Goal: Information Seeking & Learning: Learn about a topic

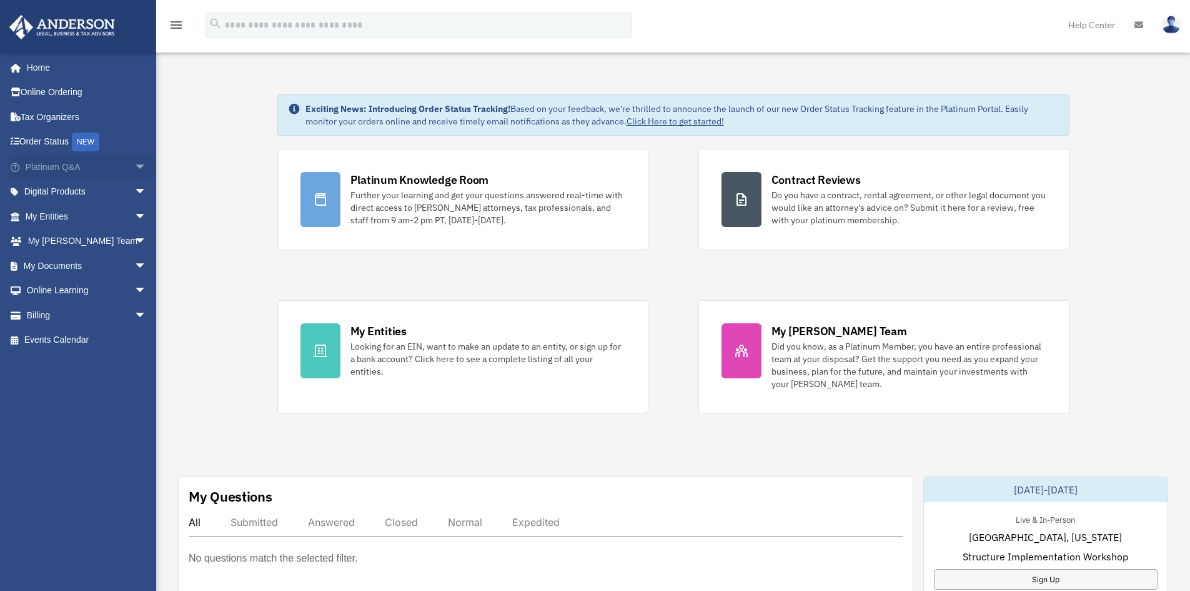
click at [134, 162] on span "arrow_drop_down" at bounding box center [146, 167] width 25 height 26
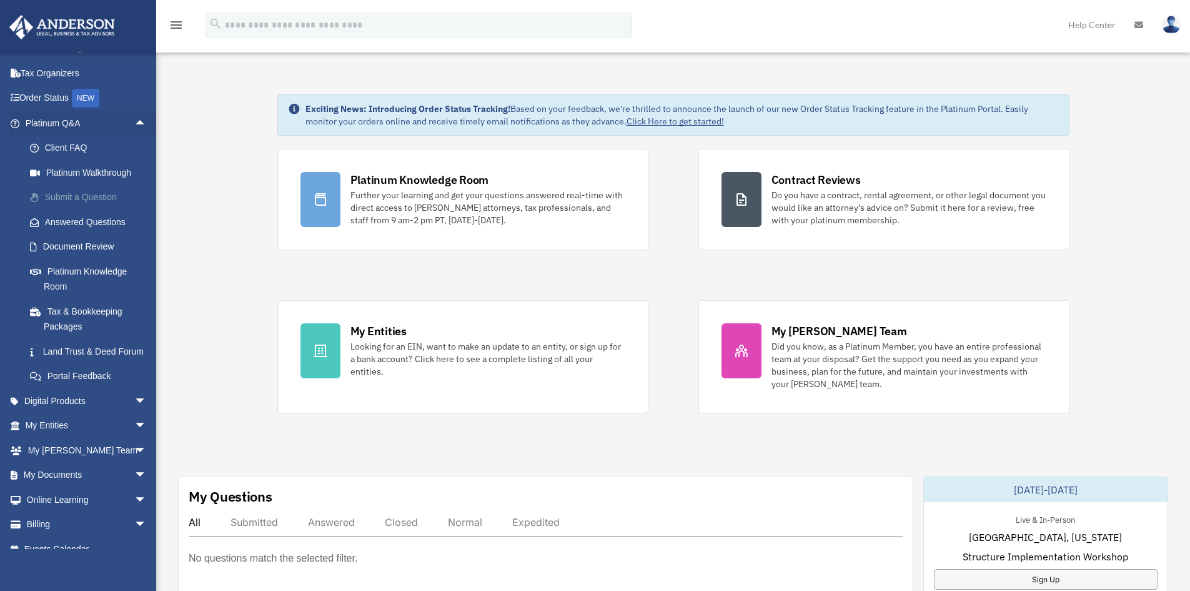
scroll to position [62, 0]
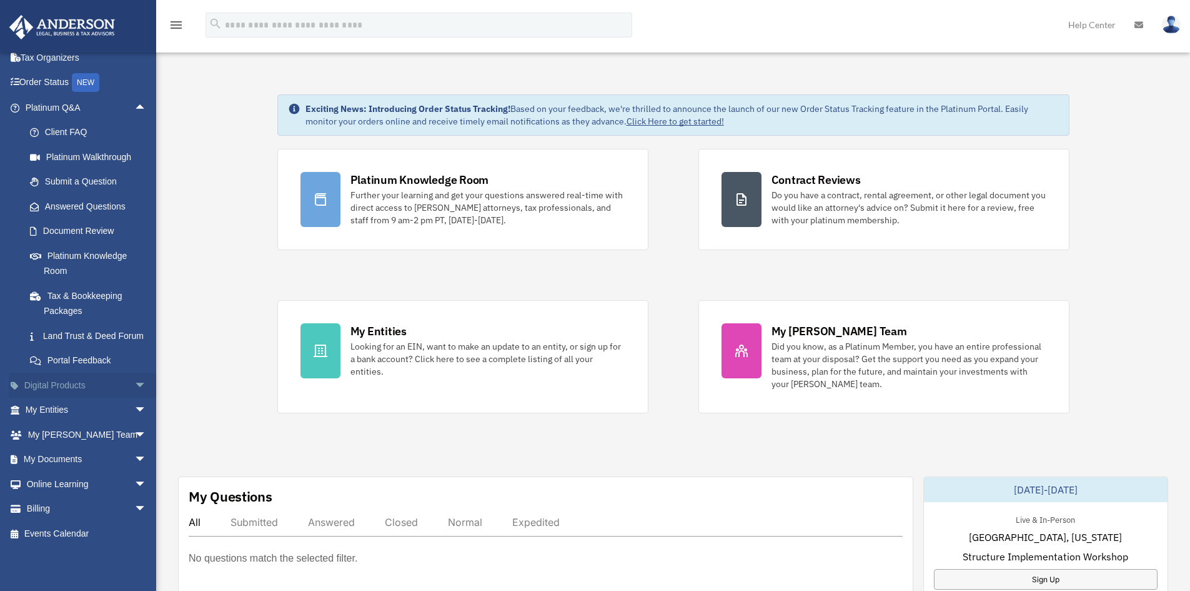
click at [134, 396] on span "arrow_drop_down" at bounding box center [146, 385] width 25 height 26
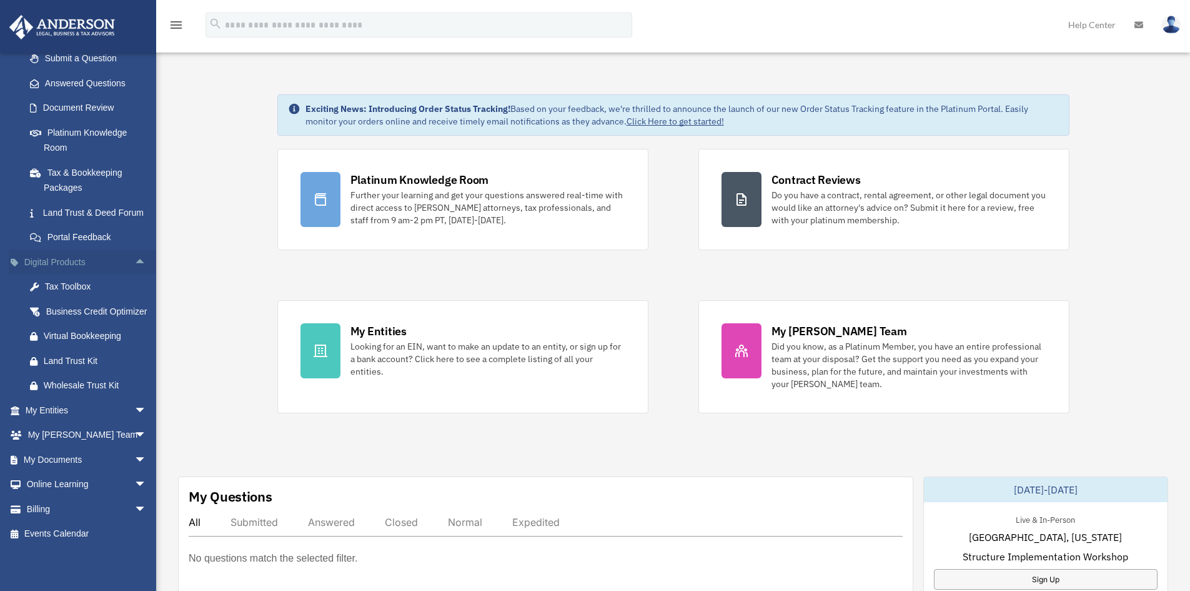
scroll to position [213, 0]
click at [134, 411] on span "arrow_drop_down" at bounding box center [146, 410] width 25 height 26
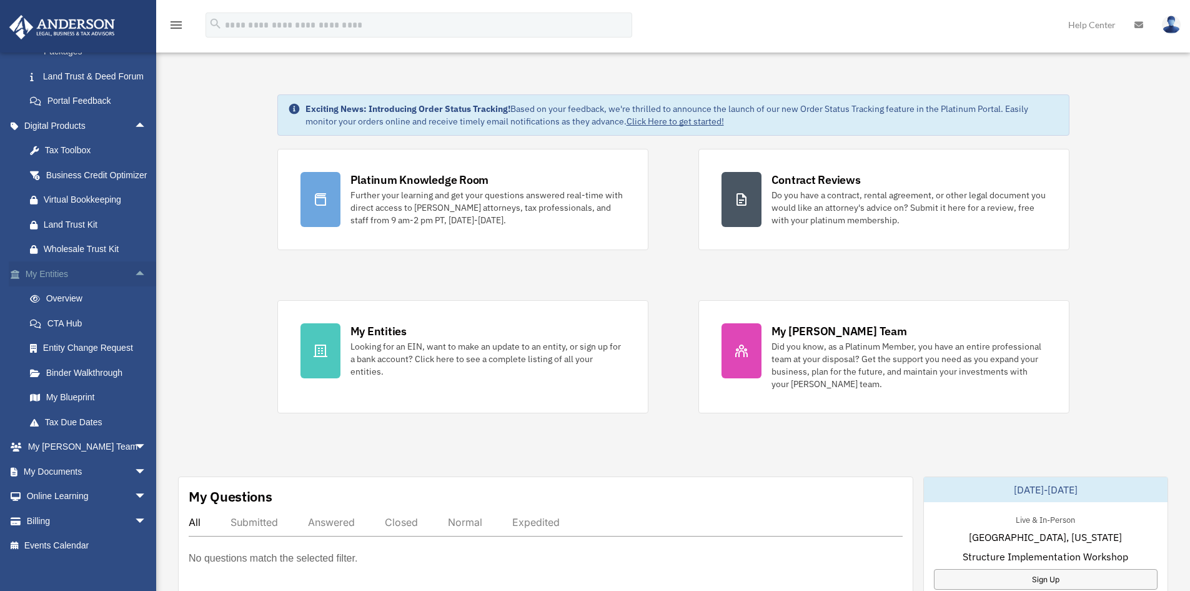
scroll to position [338, 0]
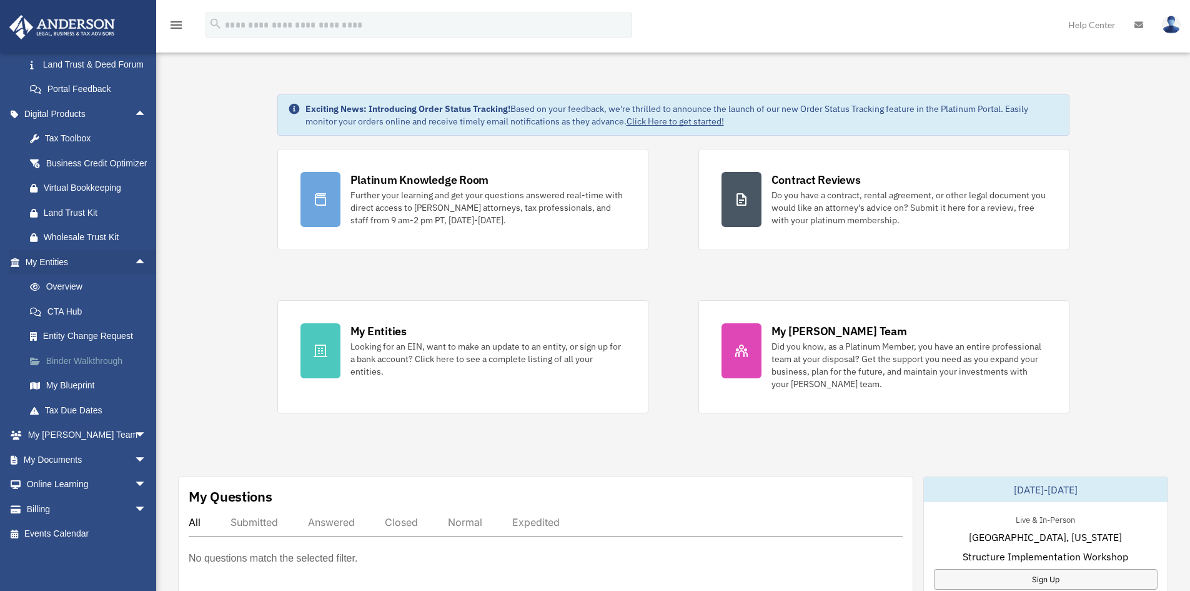
click at [92, 373] on link "Binder Walkthrough" at bounding box center [91, 360] width 148 height 25
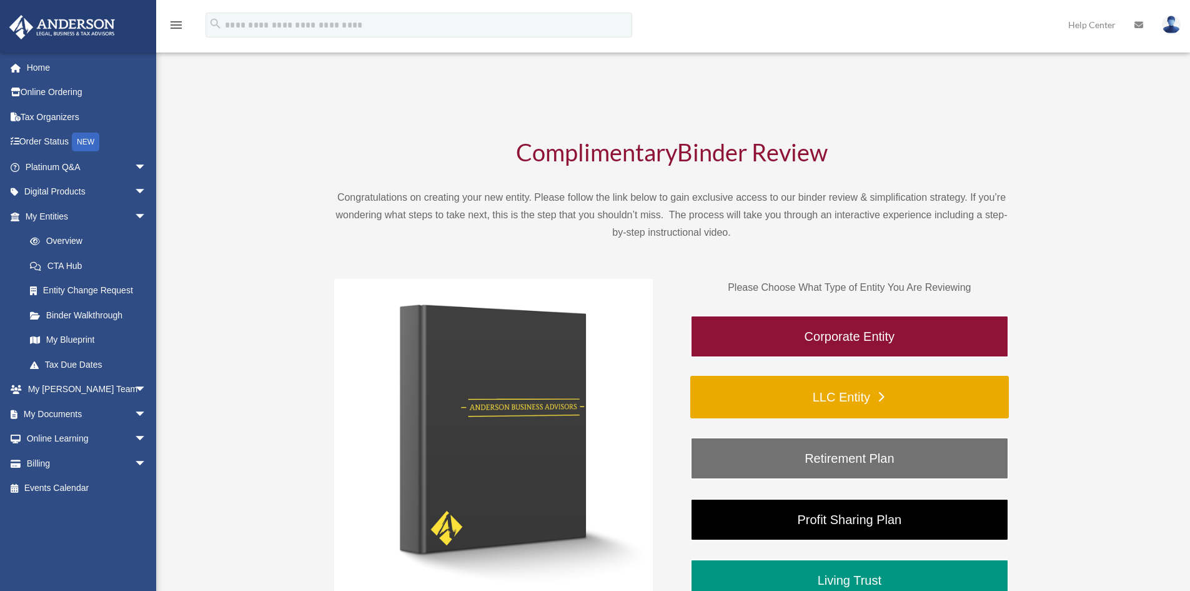
click at [876, 387] on link "LLC Entity" at bounding box center [850, 397] width 319 height 42
click at [842, 395] on link "LLC Entity" at bounding box center [850, 397] width 319 height 42
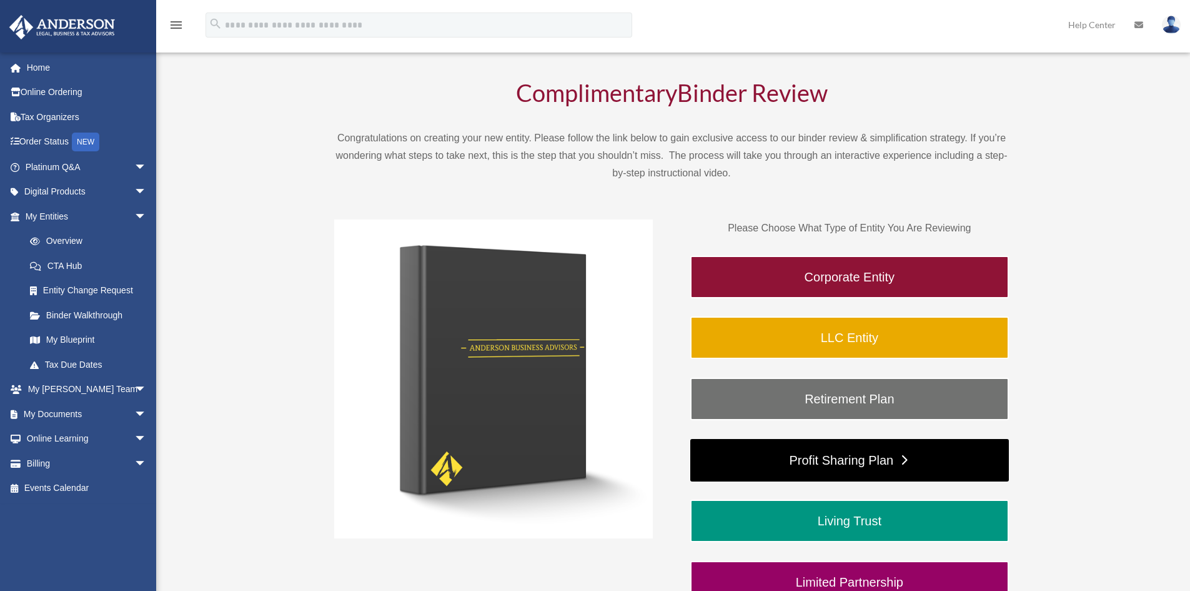
scroll to position [125, 0]
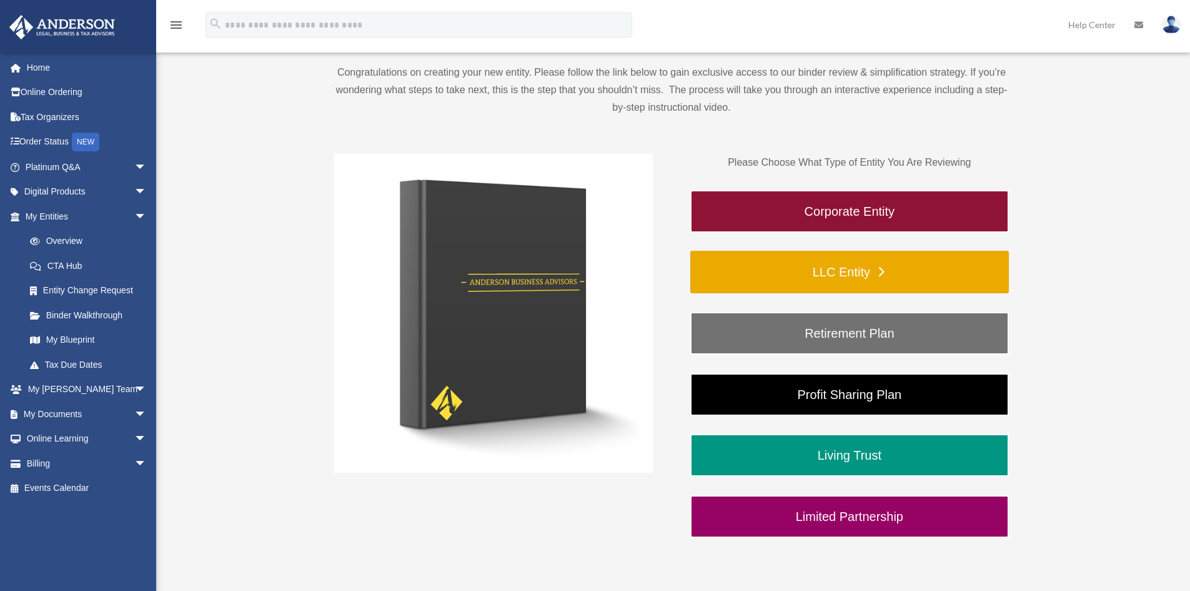
click at [879, 272] on link "LLC Entity" at bounding box center [850, 272] width 319 height 42
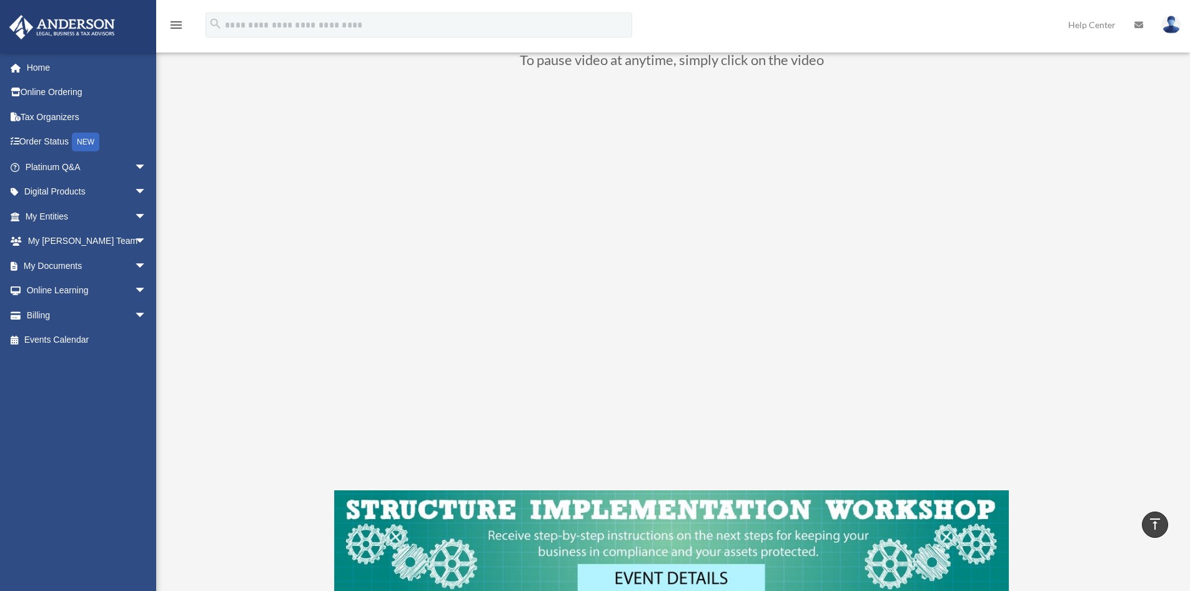
scroll to position [125, 0]
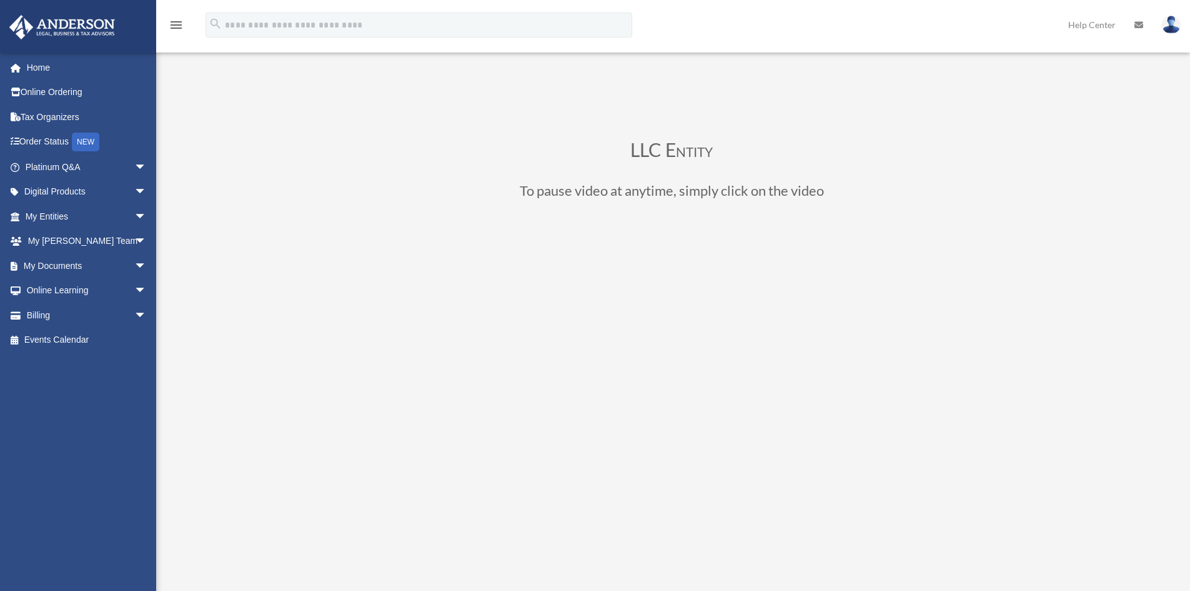
scroll to position [125, 0]
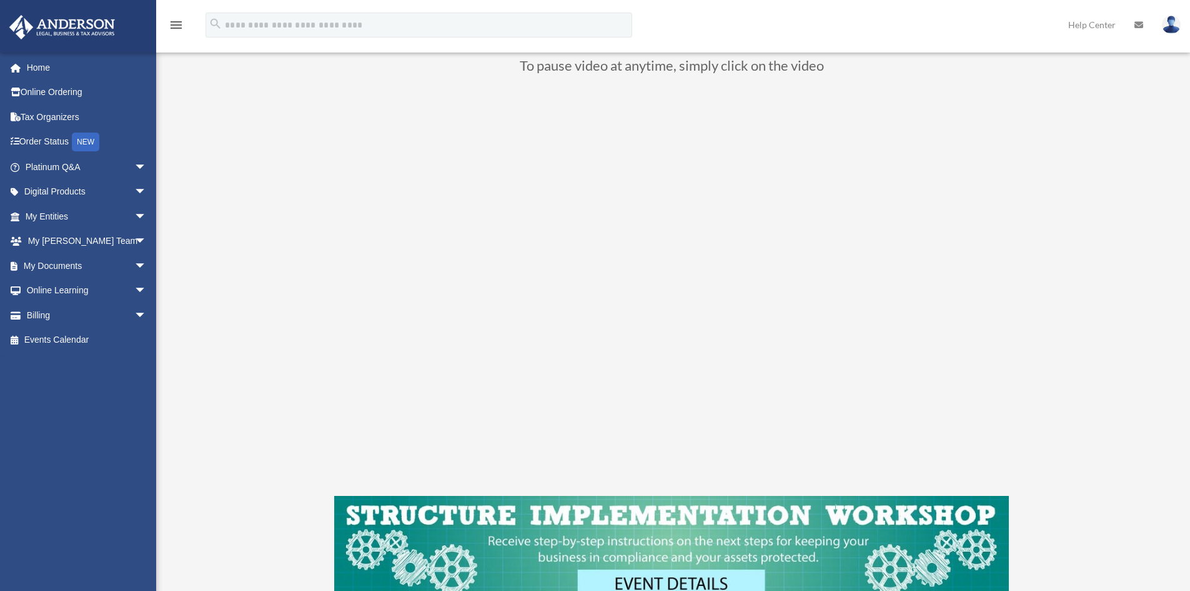
click at [1039, 94] on div "LLC Entity To pause video at anytime, simply click on the video" at bounding box center [672, 309] width 934 height 700
click at [253, 357] on div "LLC Entity To pause video at anytime, simply click on the video" at bounding box center [672, 309] width 934 height 700
click at [251, 357] on div "LLC Entity To pause video at anytime, simply click on the video" at bounding box center [672, 309] width 934 height 700
click at [1138, 26] on icon at bounding box center [1139, 25] width 9 height 9
click at [1136, 26] on icon at bounding box center [1139, 25] width 9 height 9
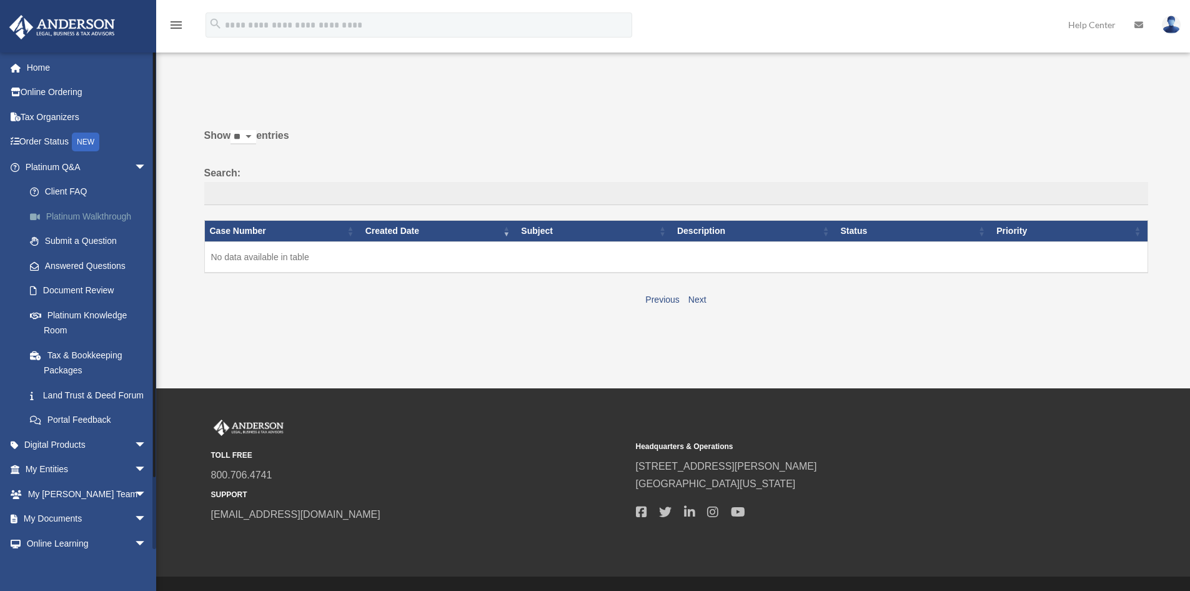
click at [87, 210] on link "Platinum Walkthrough" at bounding box center [91, 216] width 148 height 25
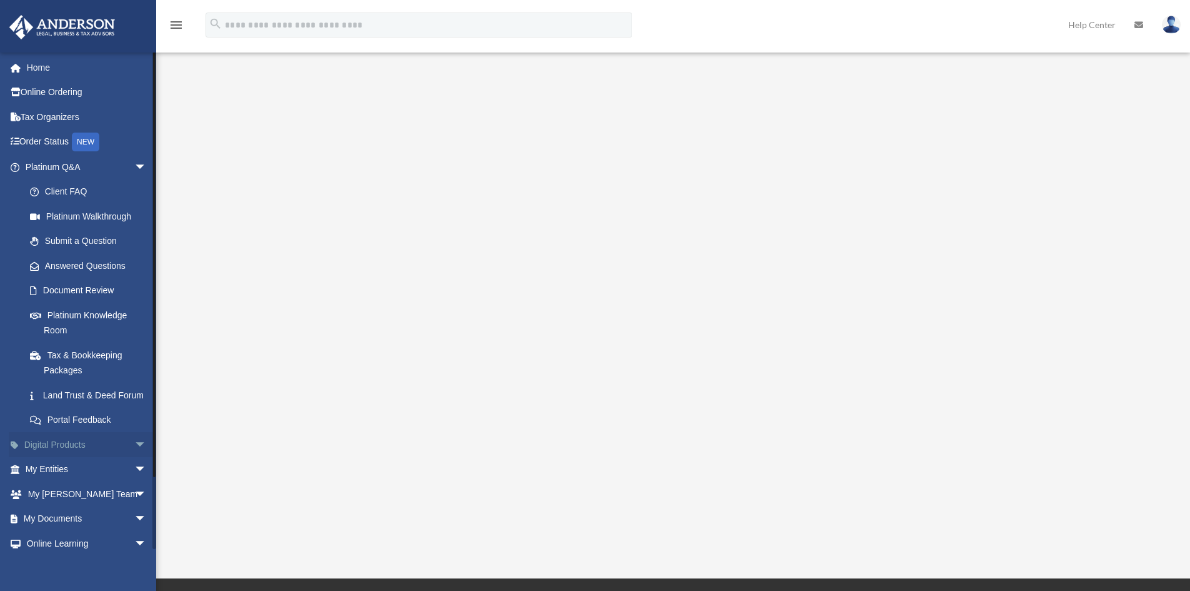
click at [68, 457] on link "Digital Products arrow_drop_down" at bounding box center [87, 444] width 157 height 25
click at [134, 457] on span "arrow_drop_down" at bounding box center [146, 445] width 25 height 26
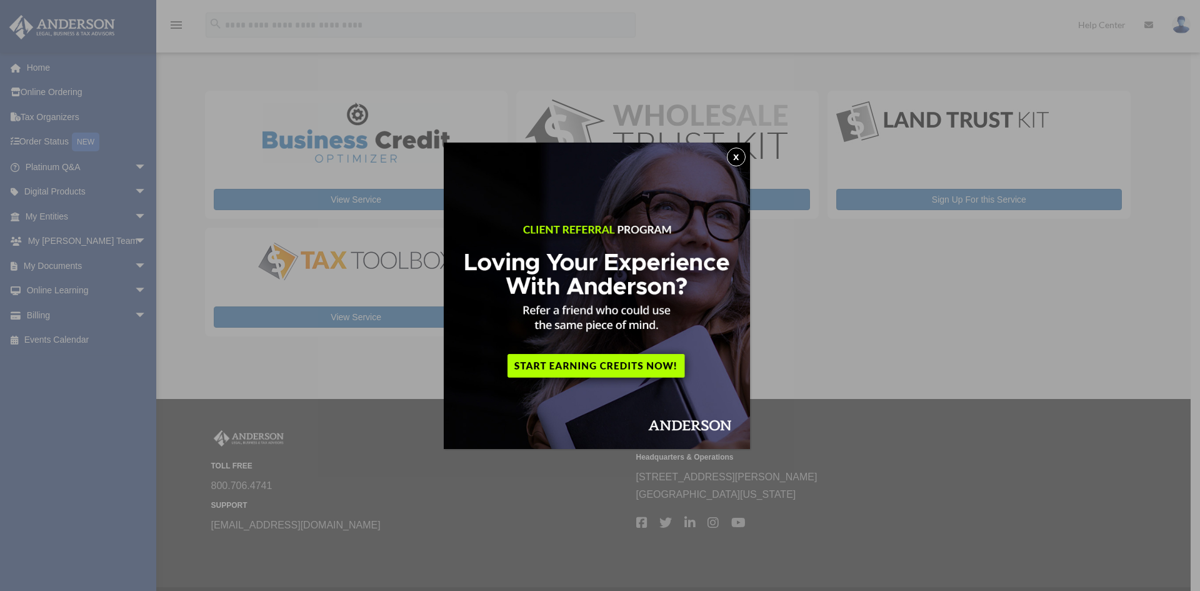
click at [131, 267] on div "x" at bounding box center [600, 295] width 1200 height 591
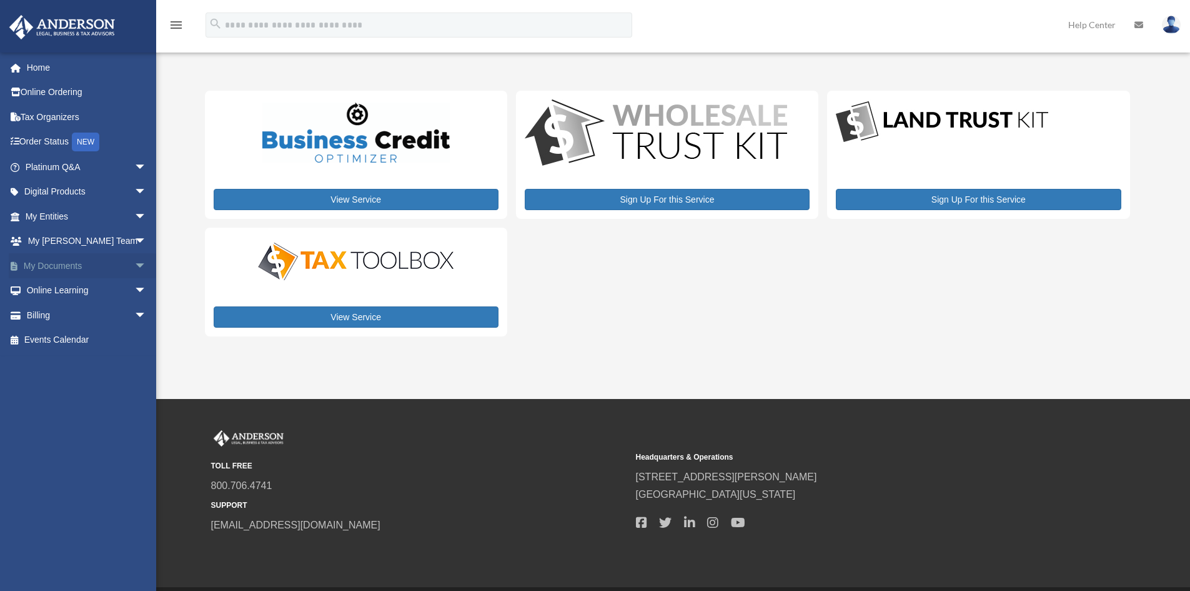
click at [134, 266] on span "arrow_drop_down" at bounding box center [146, 266] width 25 height 26
click at [134, 266] on span "arrow_drop_up" at bounding box center [146, 266] width 25 height 26
click at [134, 211] on span "arrow_drop_down" at bounding box center [146, 217] width 25 height 26
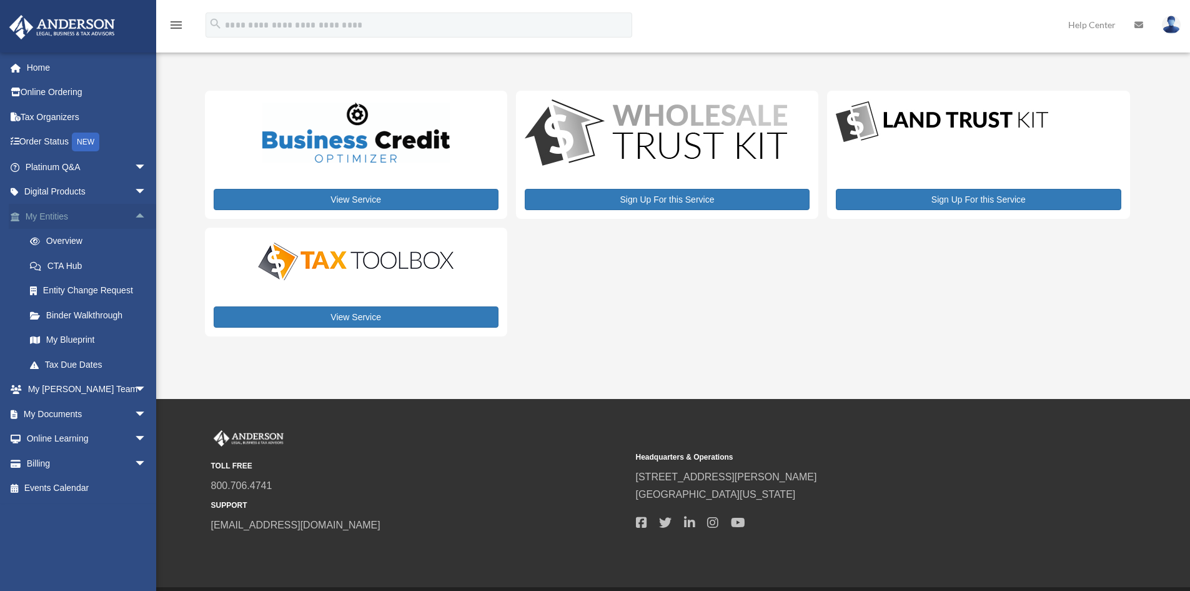
click at [134, 211] on span "arrow_drop_up" at bounding box center [146, 217] width 25 height 26
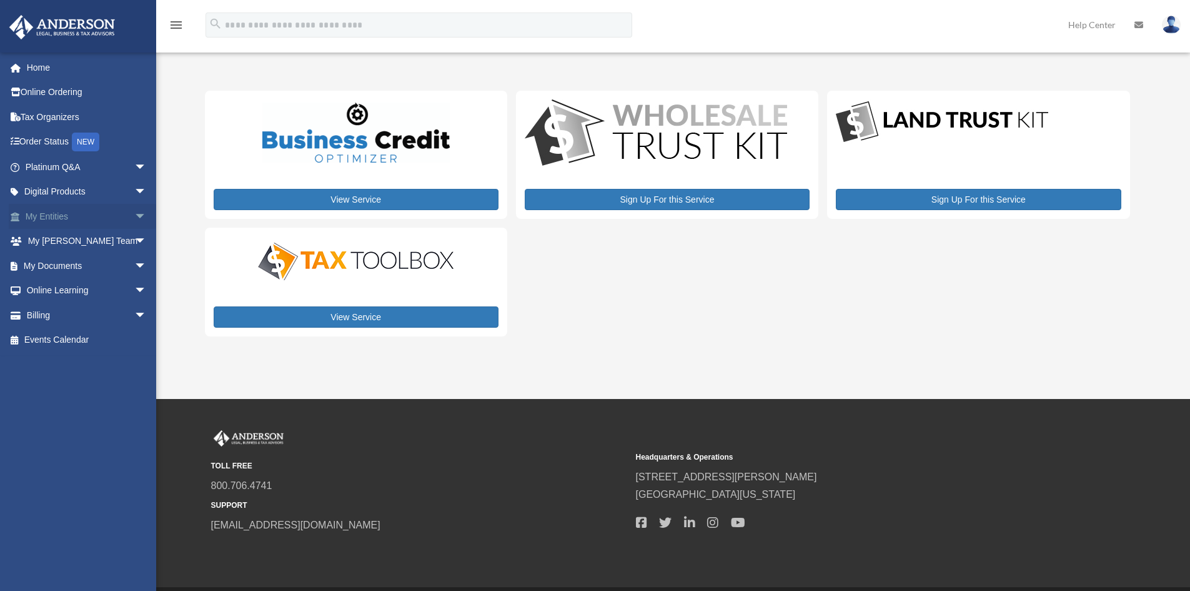
drag, startPoint x: 132, startPoint y: 211, endPoint x: 135, endPoint y: 227, distance: 16.5
click at [134, 212] on span "arrow_drop_down" at bounding box center [146, 217] width 25 height 26
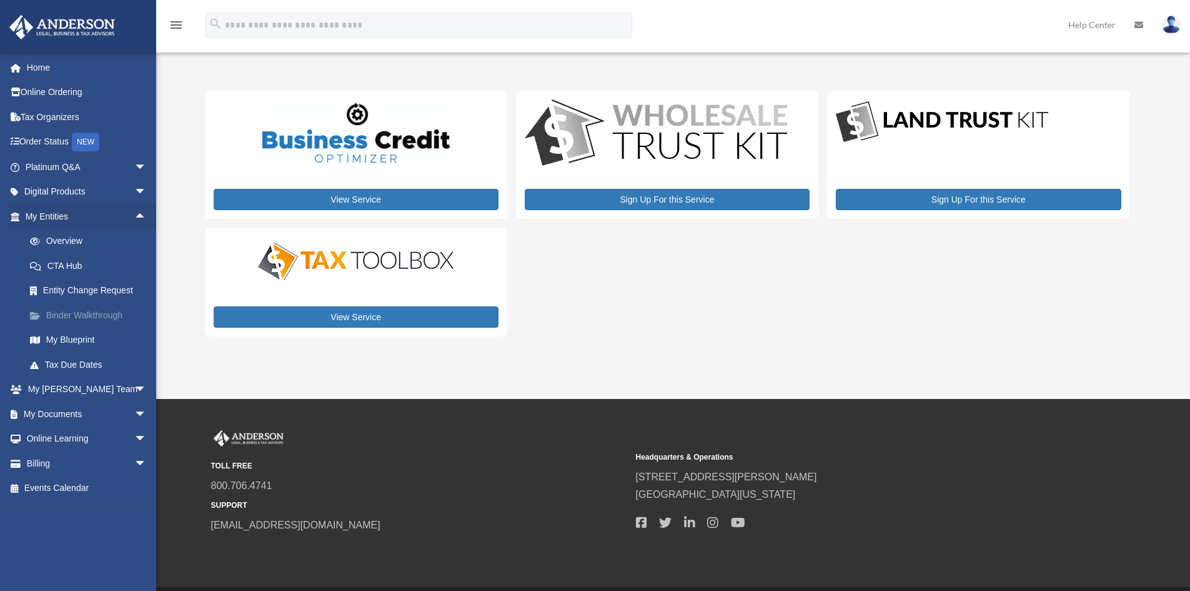
click at [81, 315] on link "Binder Walkthrough" at bounding box center [91, 314] width 148 height 25
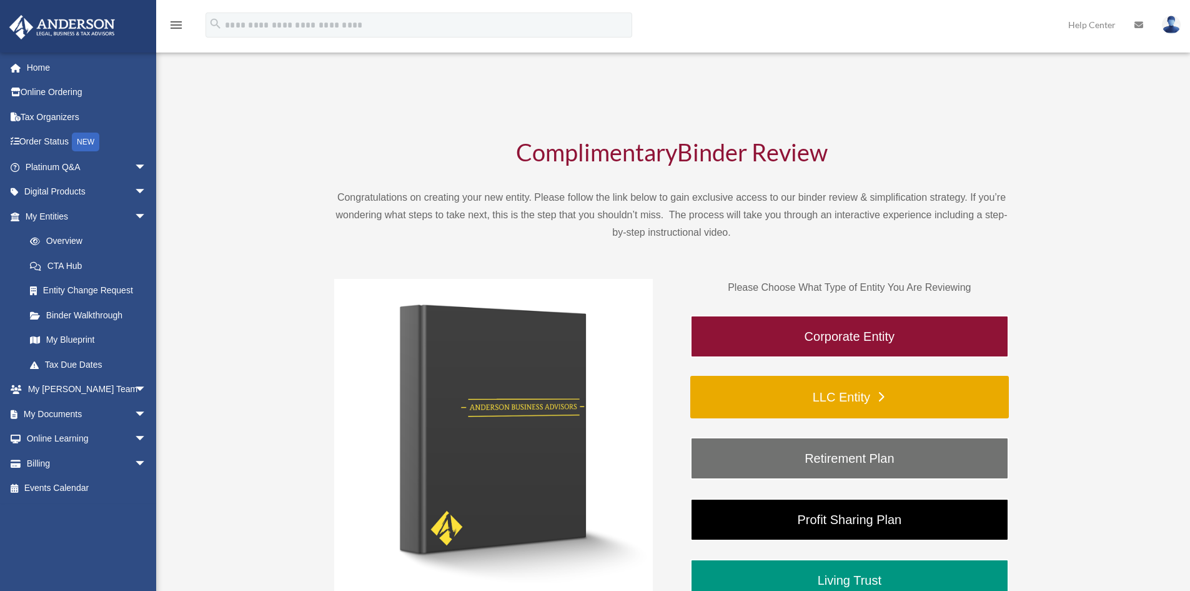
click at [814, 402] on link "LLC Entity" at bounding box center [850, 397] width 319 height 42
click at [876, 397] on link "LLC Entity" at bounding box center [850, 397] width 319 height 42
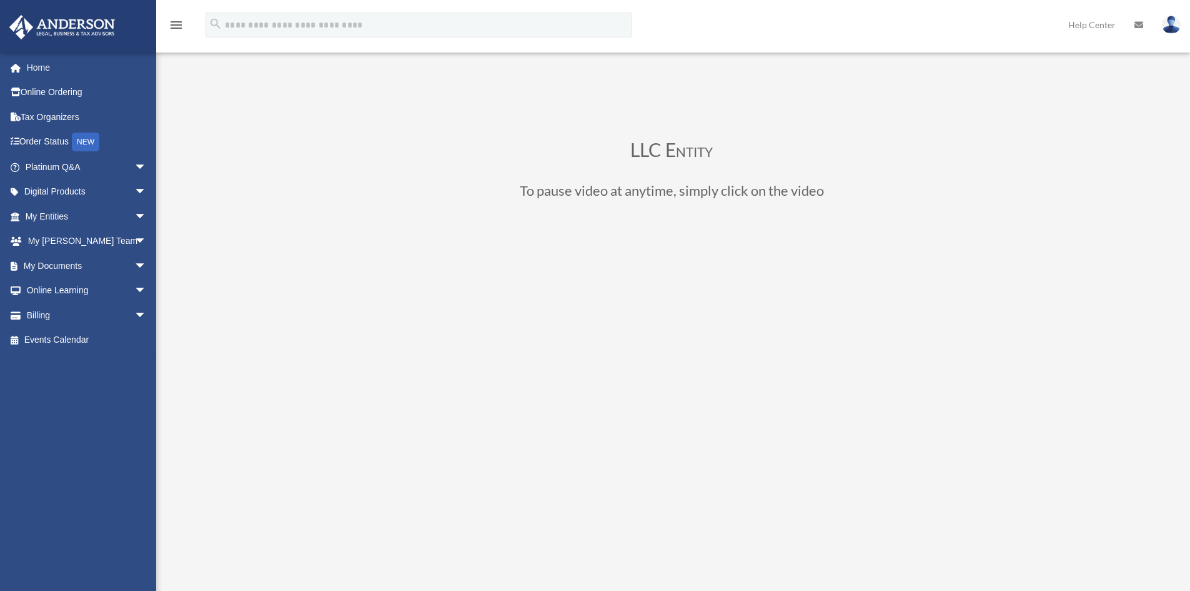
scroll to position [125, 0]
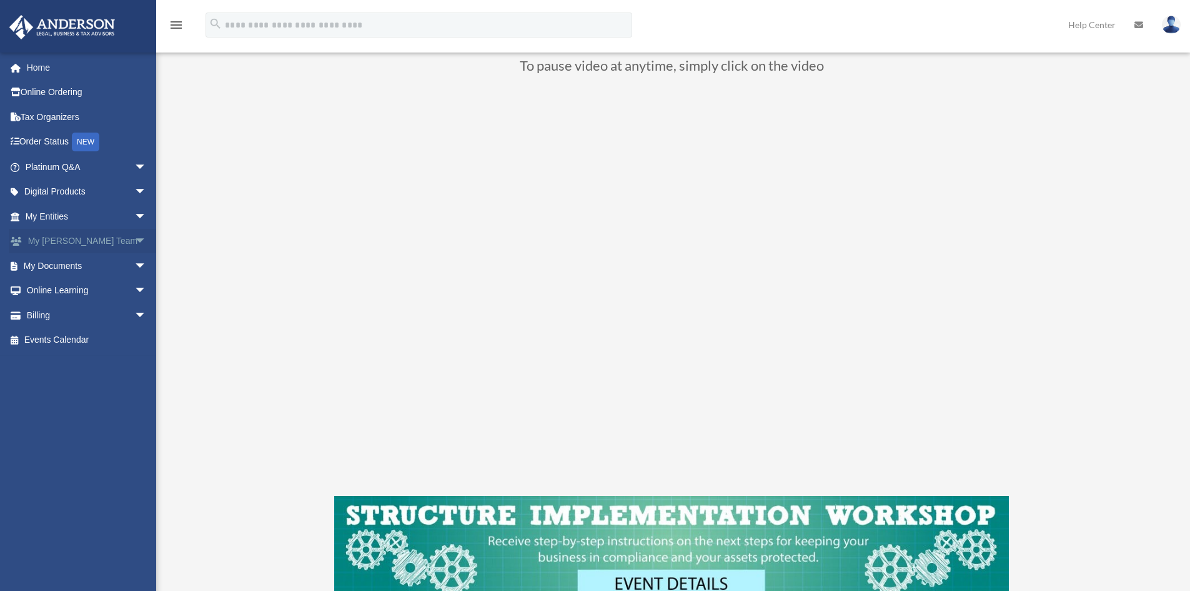
click at [134, 241] on span "arrow_drop_down" at bounding box center [146, 242] width 25 height 26
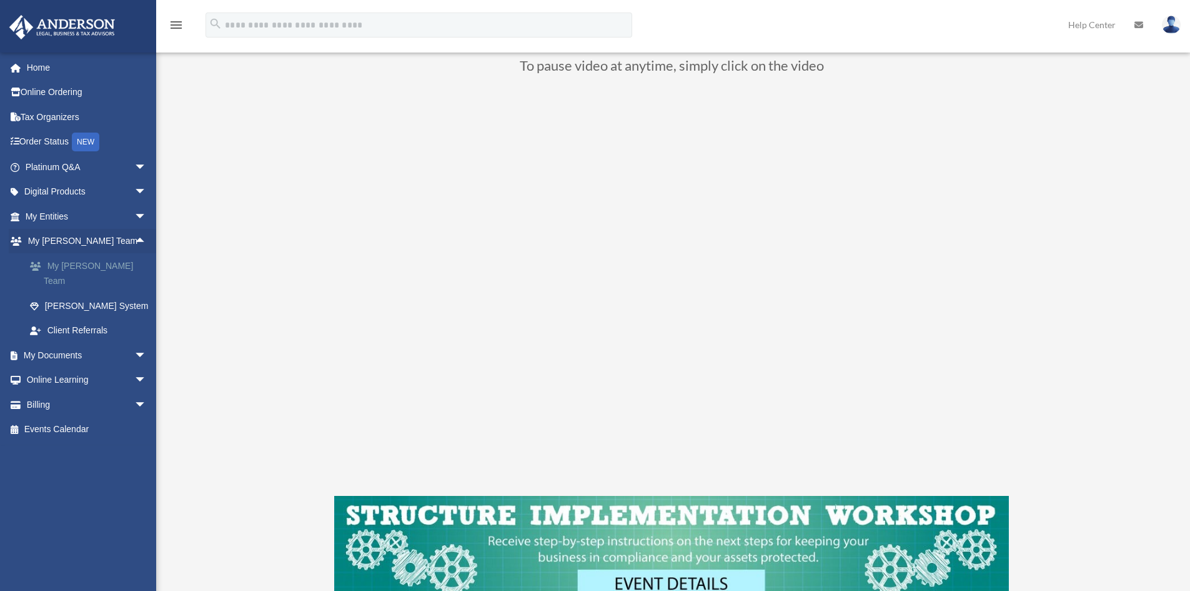
click at [106, 266] on link "My [PERSON_NAME] Team" at bounding box center [91, 273] width 148 height 40
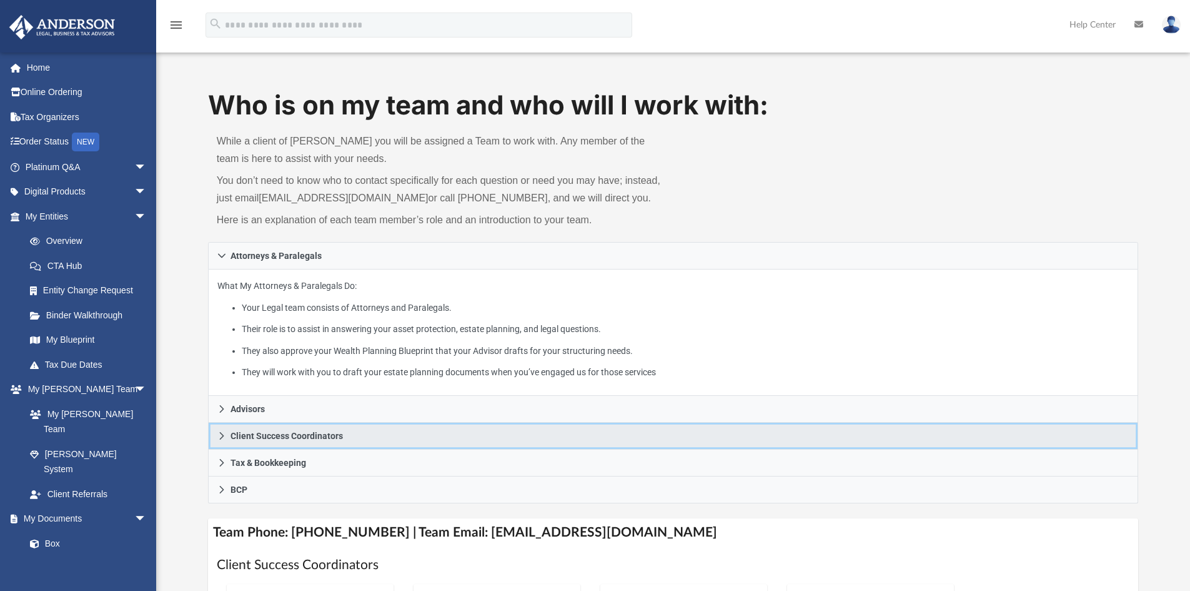
click at [217, 437] on icon at bounding box center [221, 435] width 9 height 9
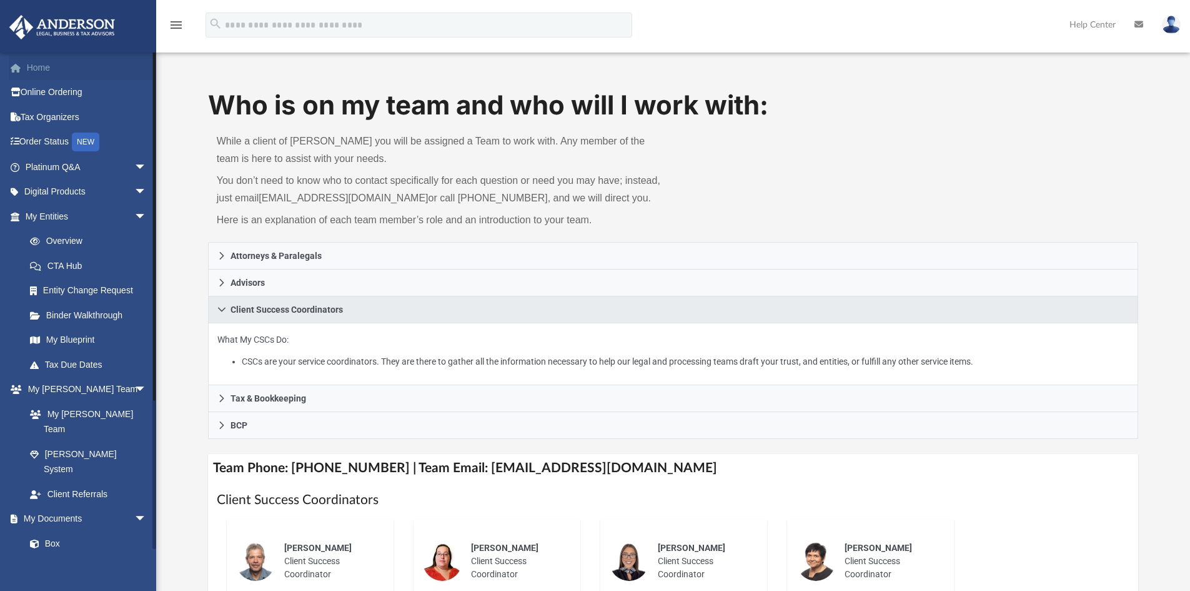
click at [32, 68] on link "Home" at bounding box center [87, 67] width 157 height 25
